Goal: Find specific page/section: Find specific page/section

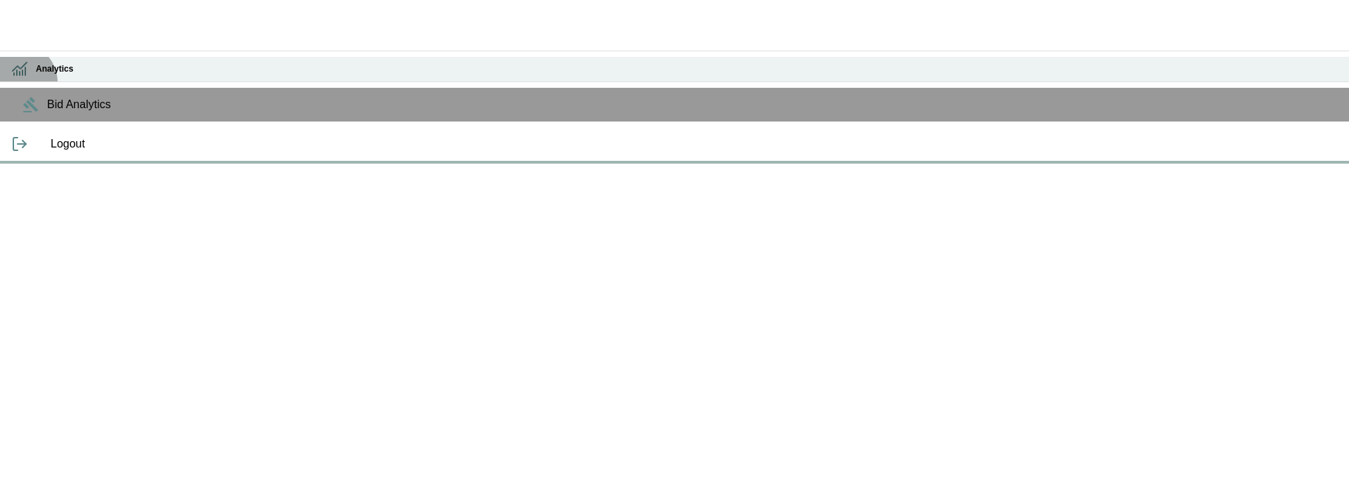
click at [36, 76] on h6 "Analytics" at bounding box center [687, 69] width 1302 height 13
